Goal: Task Accomplishment & Management: Use online tool/utility

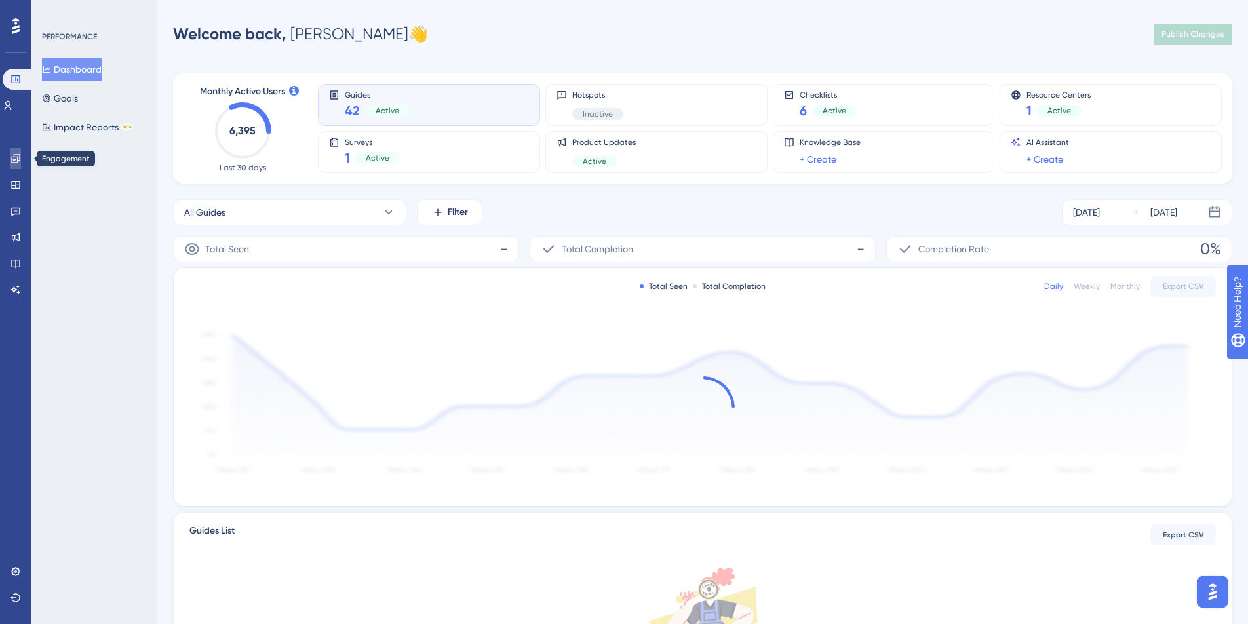
click at [11, 163] on icon at bounding box center [15, 158] width 10 height 10
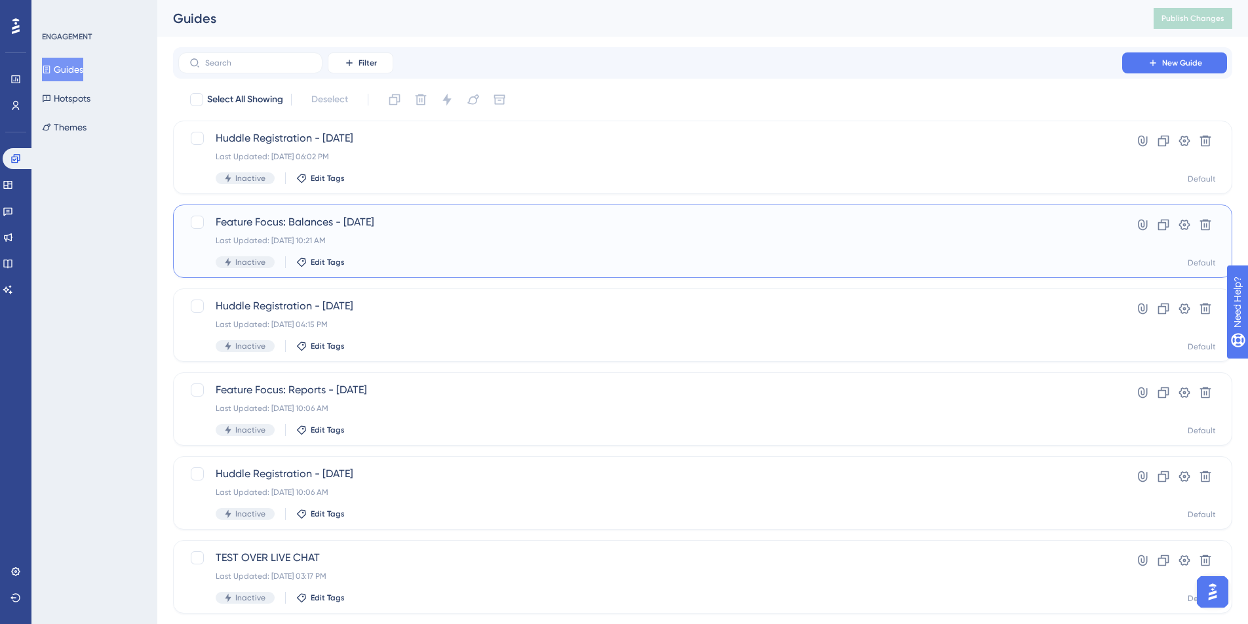
click at [441, 244] on div "Last Updated: Jun 03 2025, 10:21 AM" at bounding box center [650, 240] width 869 height 10
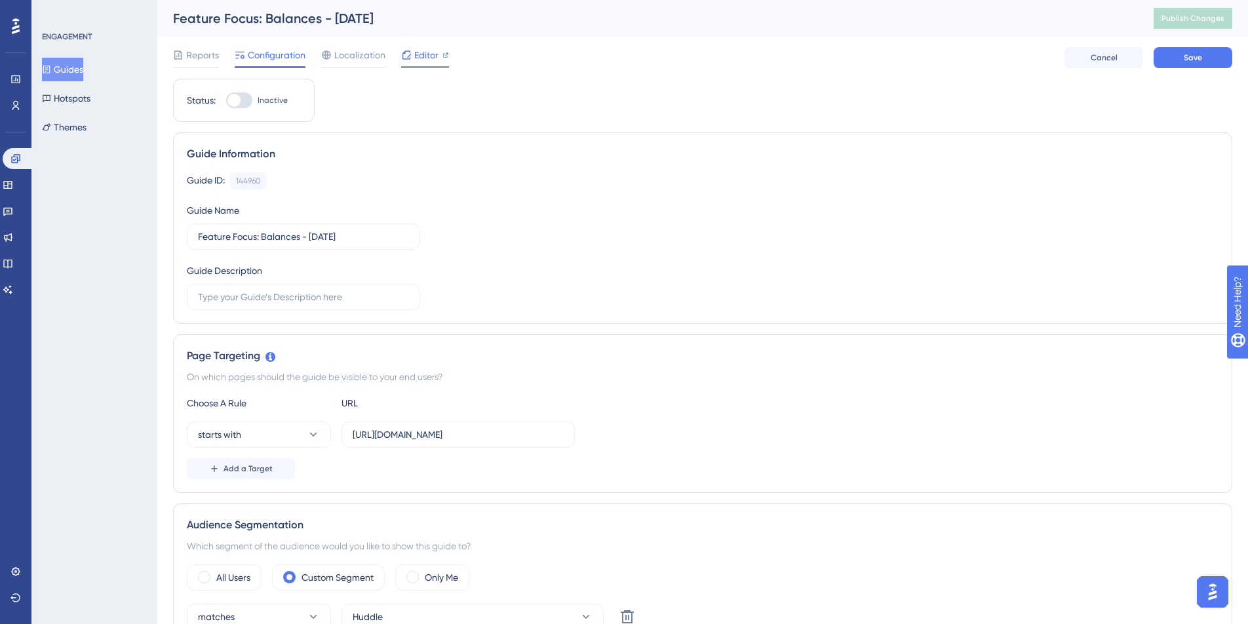
click at [442, 64] on div "Editor" at bounding box center [425, 57] width 48 height 21
click at [64, 65] on button "Guides" at bounding box center [62, 70] width 41 height 24
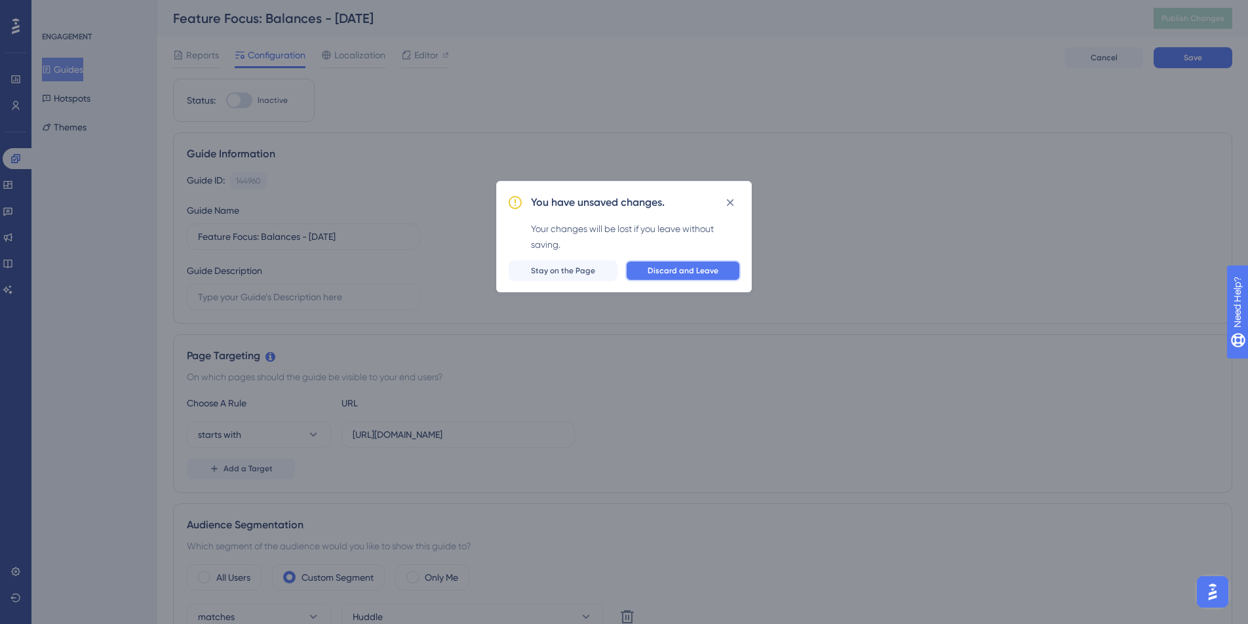
click at [706, 269] on span "Discard and Leave" at bounding box center [683, 271] width 71 height 10
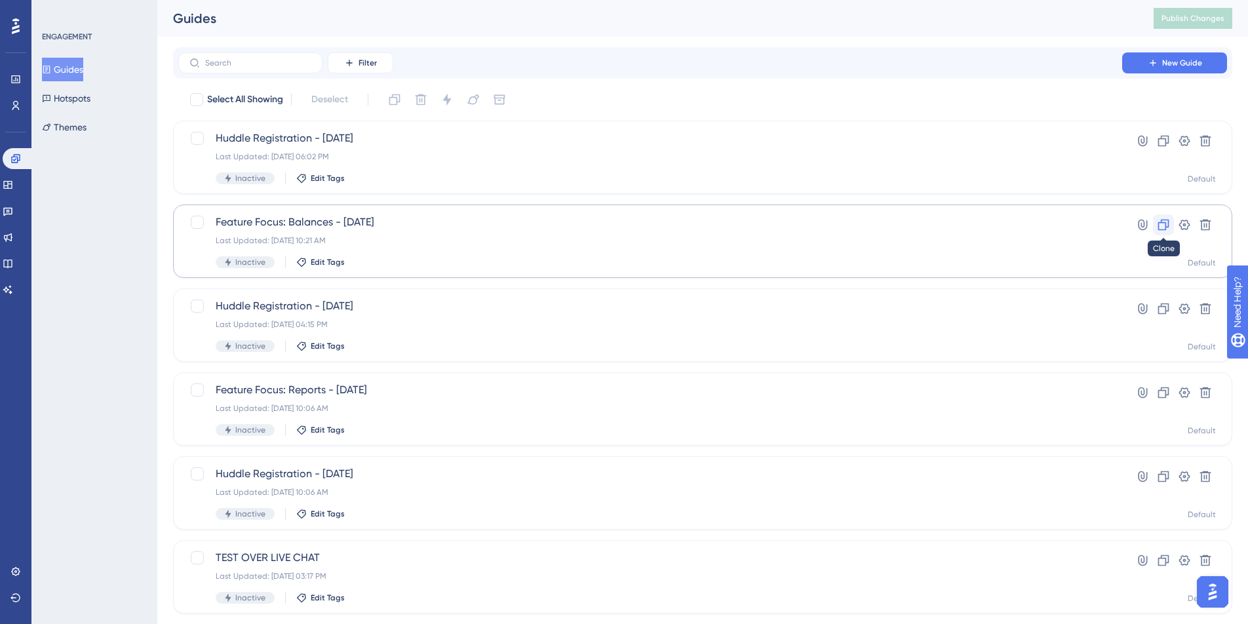
click at [1160, 224] on icon at bounding box center [1163, 224] width 13 height 13
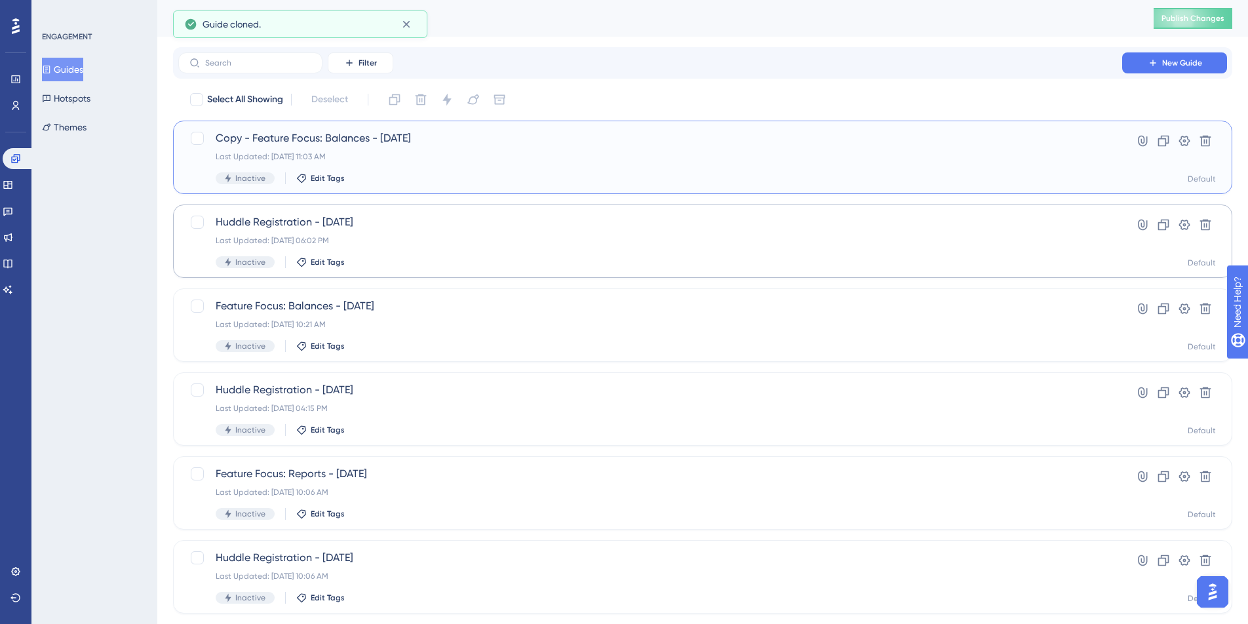
click at [347, 142] on span "Copy - Feature Focus: Balances - 6/12/25" at bounding box center [650, 138] width 869 height 16
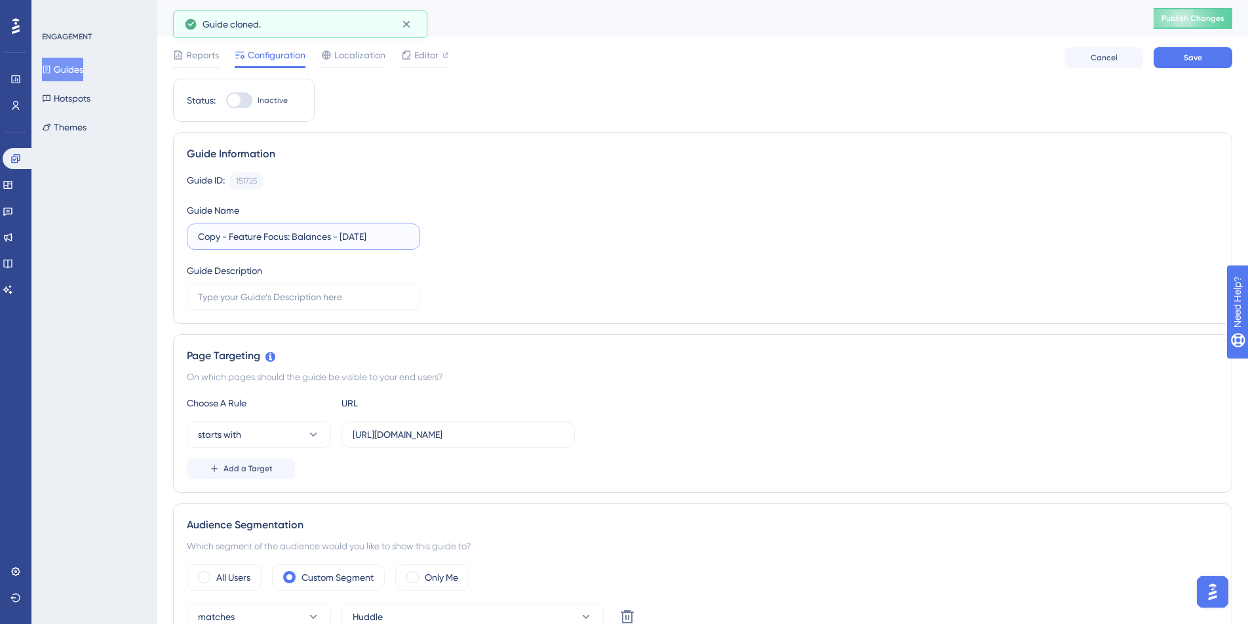
click at [289, 238] on input "Copy - Feature Focus: Balances - 6/12/25" at bounding box center [303, 236] width 211 height 14
drag, startPoint x: 294, startPoint y: 237, endPoint x: 81, endPoint y: 239, distance: 213.1
type input "Huddle - 9/17/25"
click at [1189, 58] on span "Save" at bounding box center [1193, 57] width 18 height 10
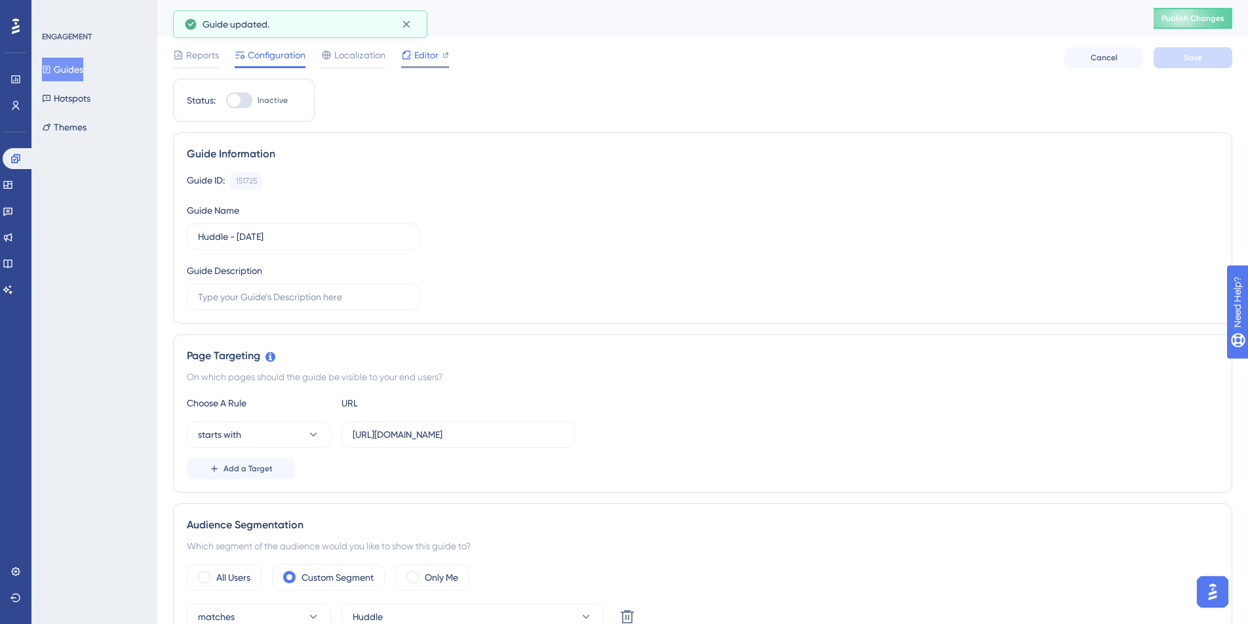
click at [424, 58] on span "Editor" at bounding box center [426, 55] width 24 height 16
